Goal: Task Accomplishment & Management: Complete application form

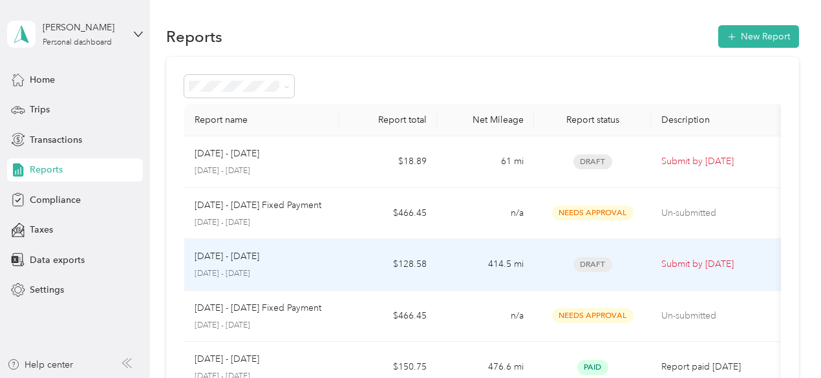
click at [343, 263] on td "$128.58" at bounding box center [388, 265] width 97 height 52
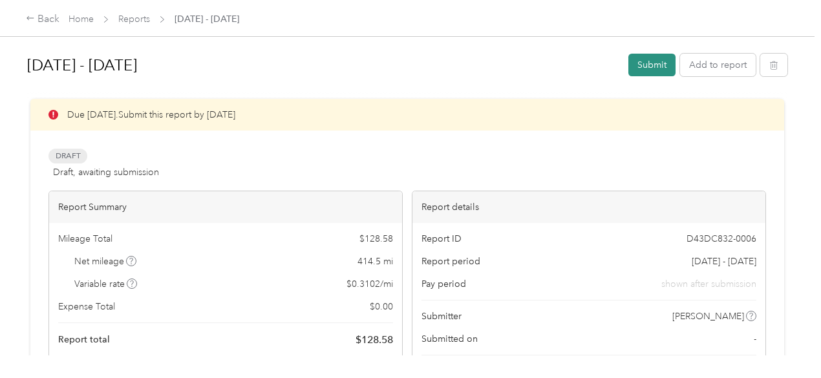
click at [640, 71] on button "Submit" at bounding box center [652, 65] width 47 height 23
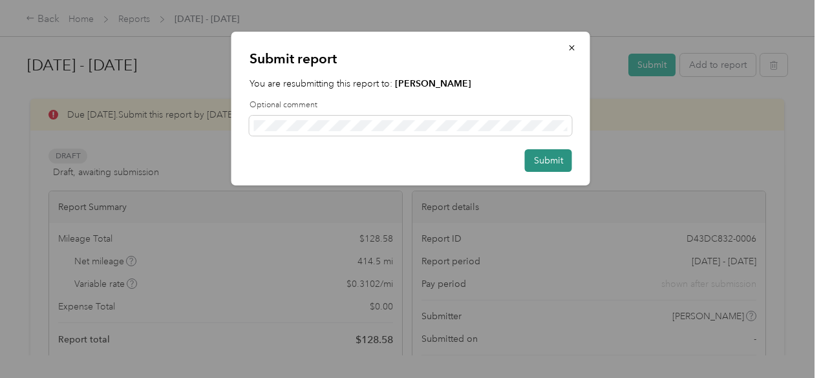
click at [560, 158] on button "Submit" at bounding box center [548, 160] width 47 height 23
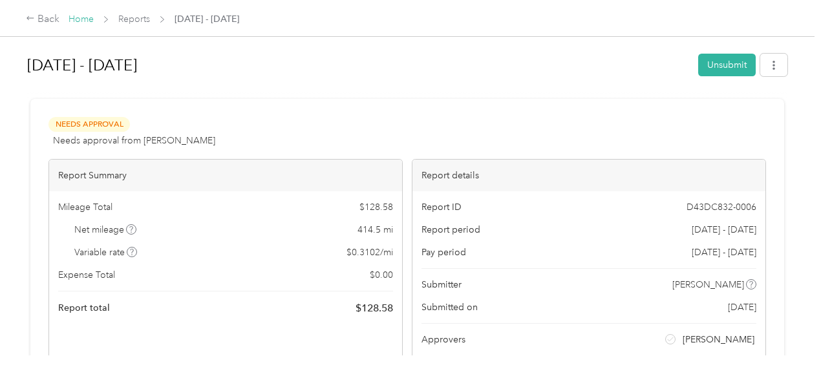
click at [83, 21] on link "Home" at bounding box center [81, 19] width 25 height 11
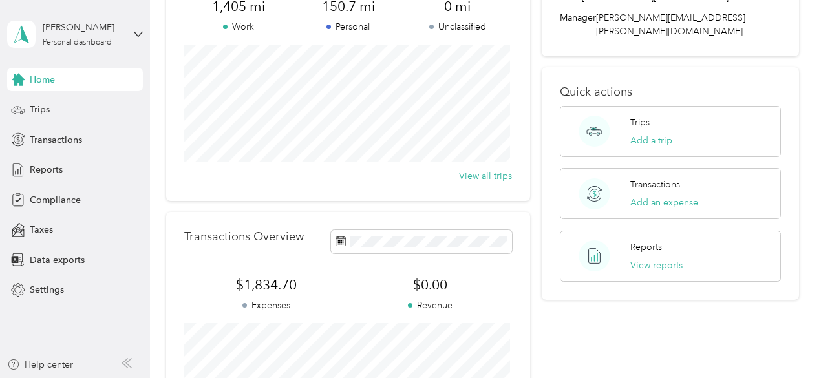
scroll to position [142, 0]
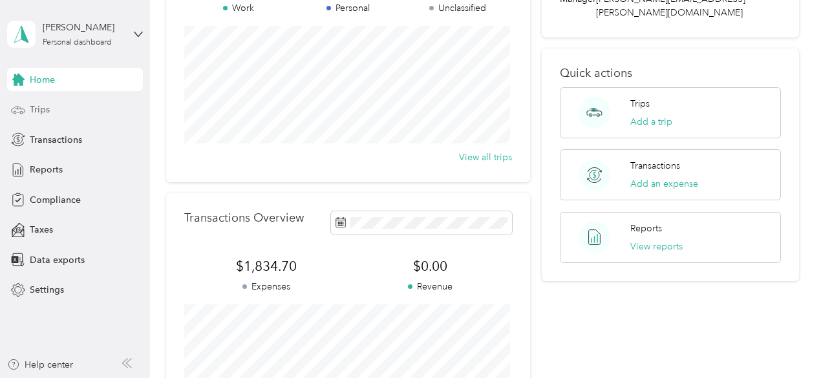
click at [87, 109] on div "Trips" at bounding box center [75, 109] width 136 height 23
